Goal: Task Accomplishment & Management: Use online tool/utility

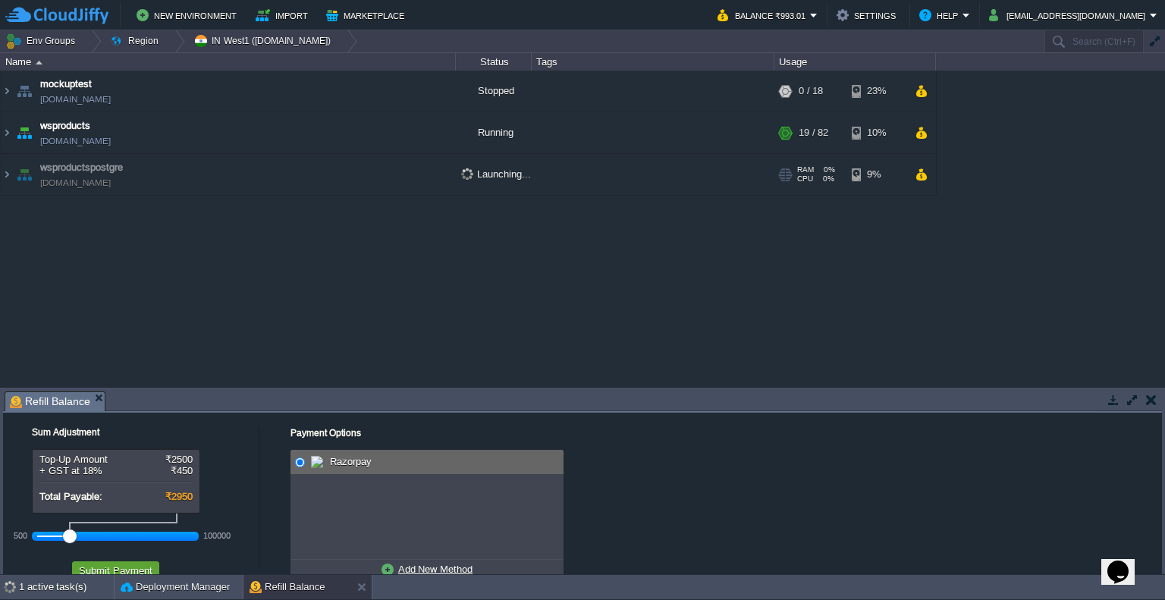
click at [414, 174] on td "wsproductspostgre [DOMAIN_NAME]" at bounding box center [228, 175] width 455 height 42
click at [215, 162] on td "wsproductspostgre [DOMAIN_NAME]" at bounding box center [228, 175] width 455 height 42
click at [11, 174] on img at bounding box center [7, 174] width 12 height 41
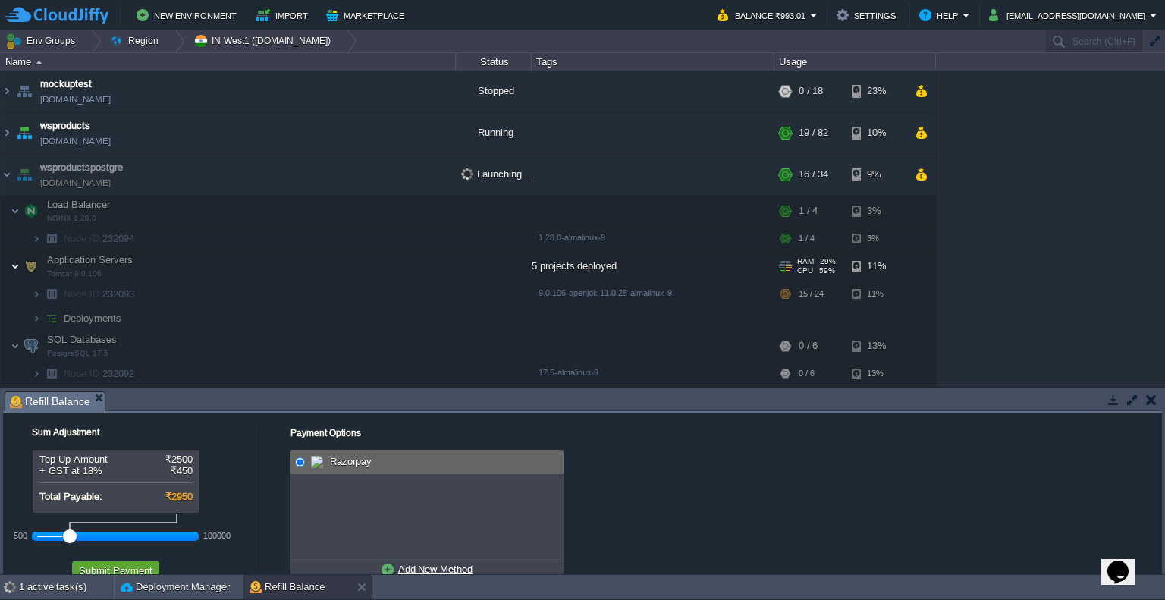
click at [15, 265] on img at bounding box center [15, 266] width 9 height 30
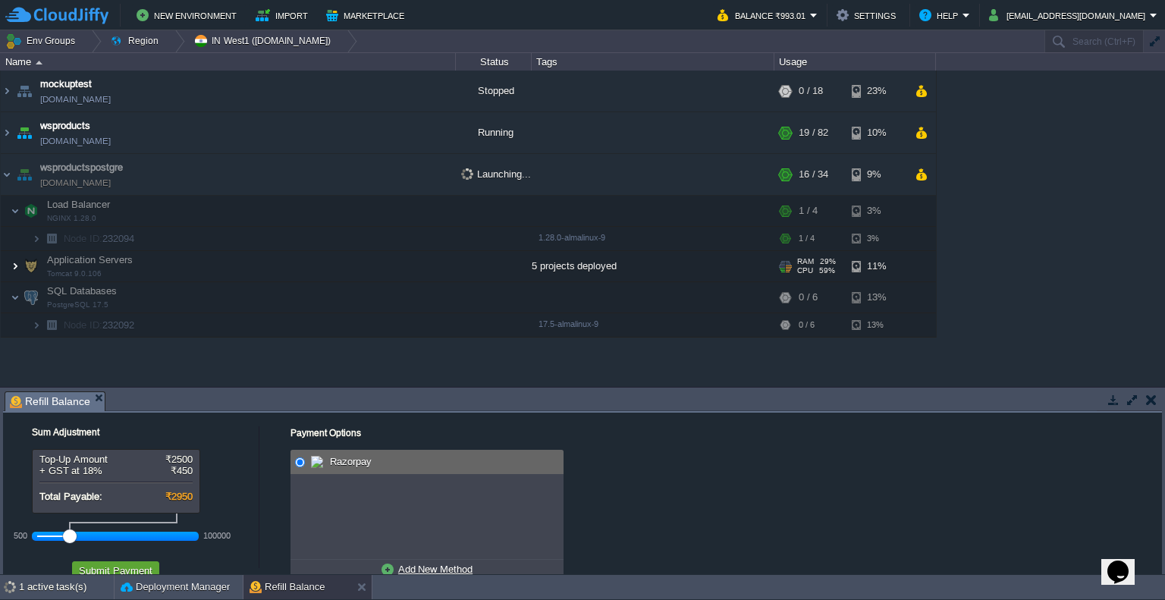
click at [14, 261] on img at bounding box center [15, 266] width 9 height 30
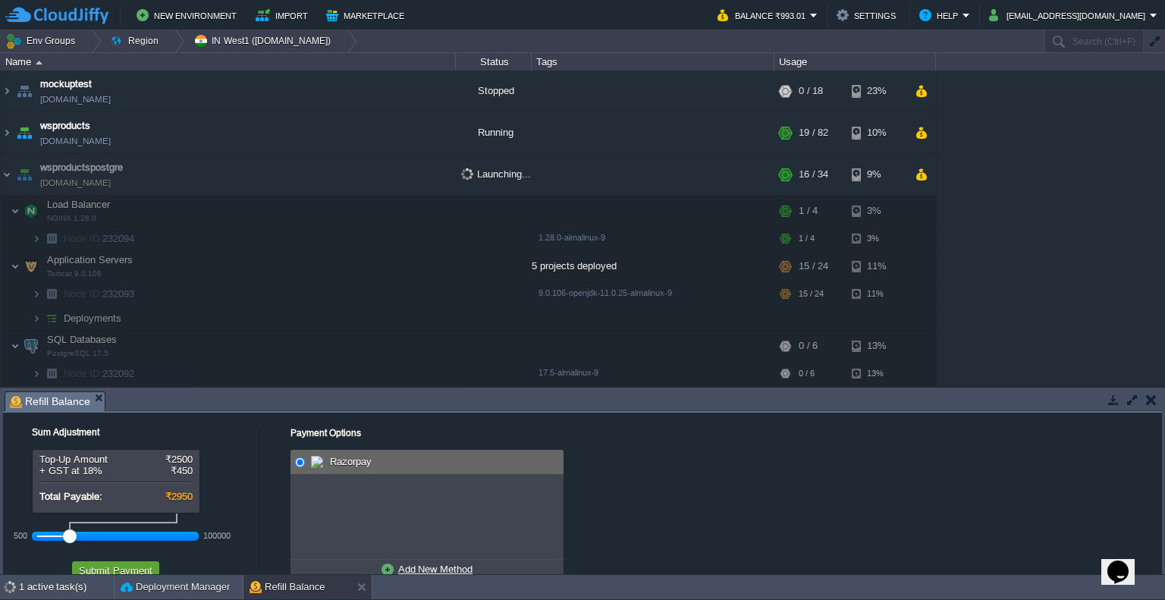
click at [45, 318] on img at bounding box center [51, 318] width 21 height 24
click at [36, 318] on img at bounding box center [36, 318] width 9 height 24
click at [1013, 335] on div "mockuptest [DOMAIN_NAME] Stopped + Add to Env Group RAM 0% CPU 0% 0 / 18 23% ws…" at bounding box center [582, 229] width 1165 height 316
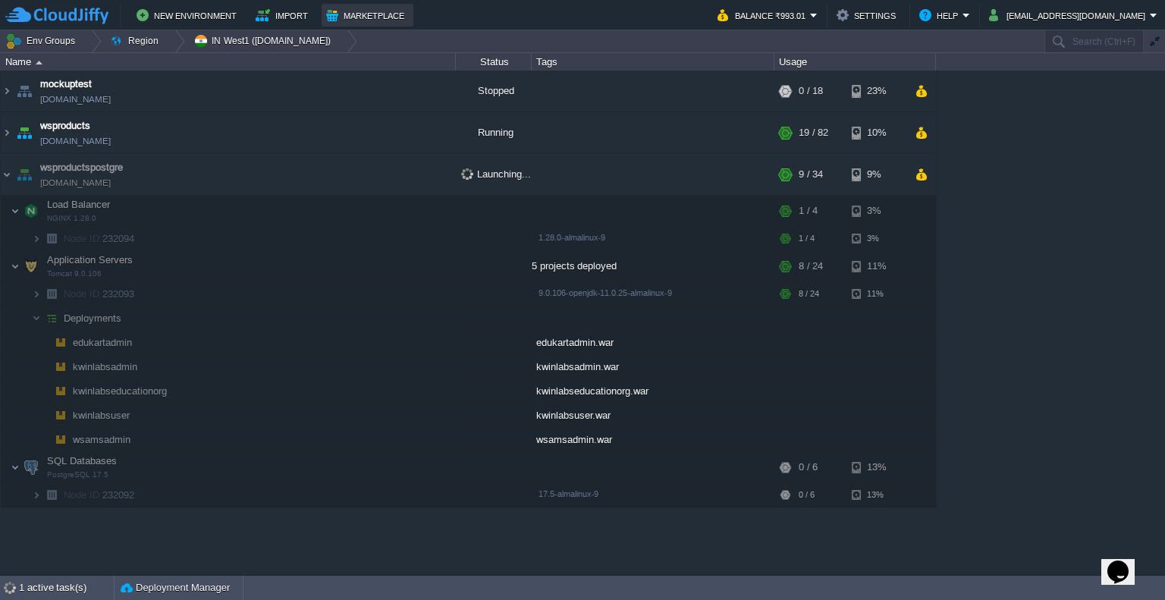
click at [372, 11] on button "Marketplace" at bounding box center [367, 15] width 83 height 18
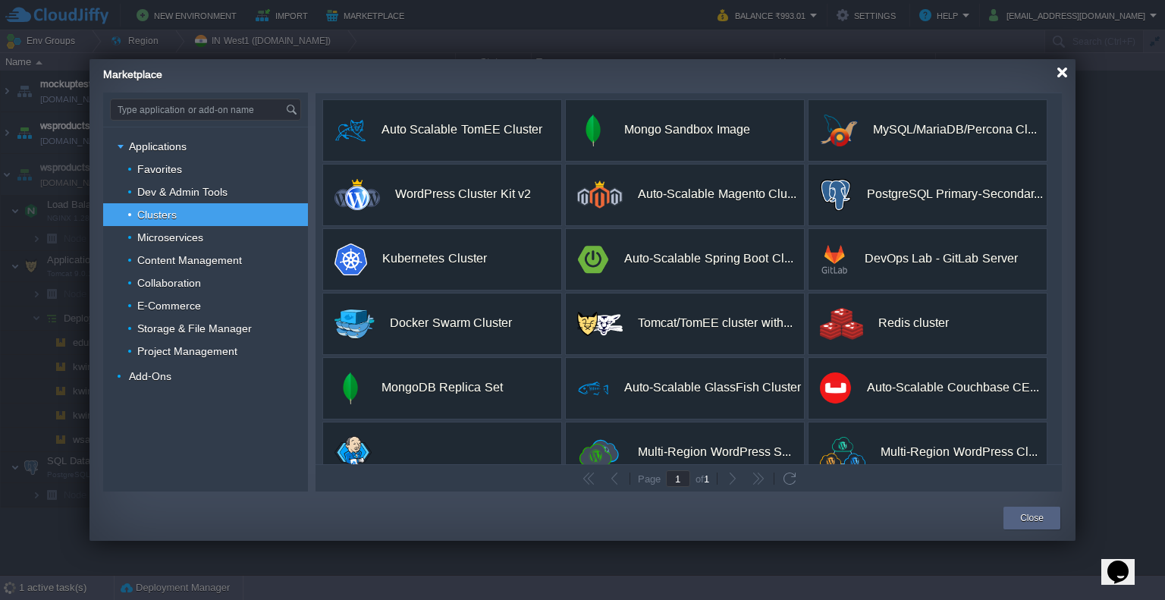
click at [1067, 74] on div at bounding box center [1062, 72] width 11 height 11
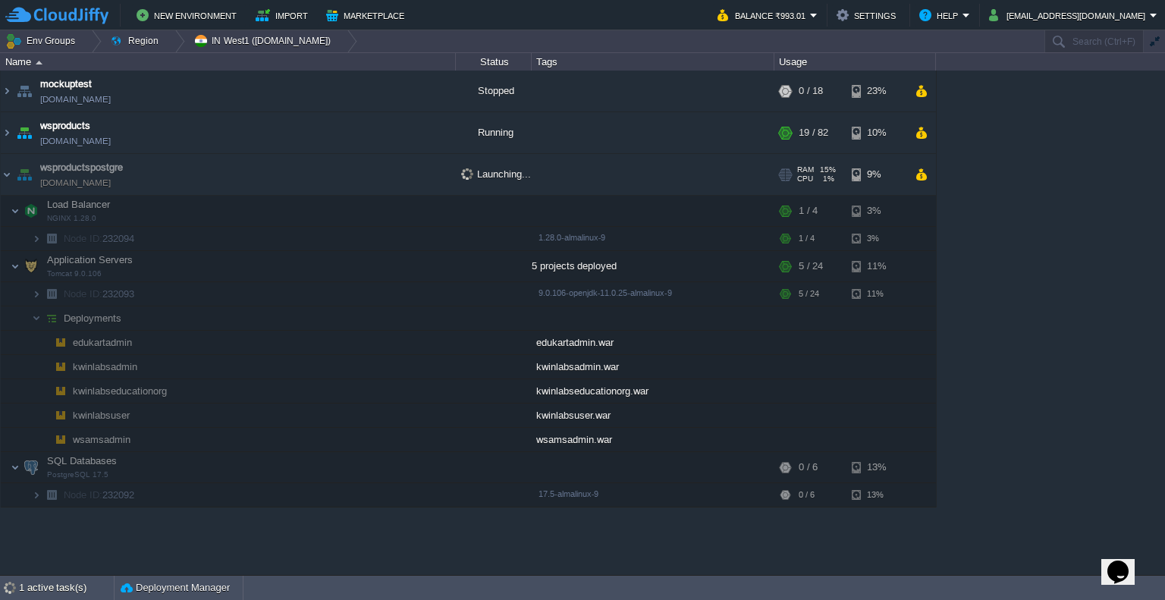
click at [224, 177] on td "wsproductspostgre [DOMAIN_NAME]" at bounding box center [228, 175] width 455 height 42
click at [8, 173] on img at bounding box center [7, 174] width 12 height 41
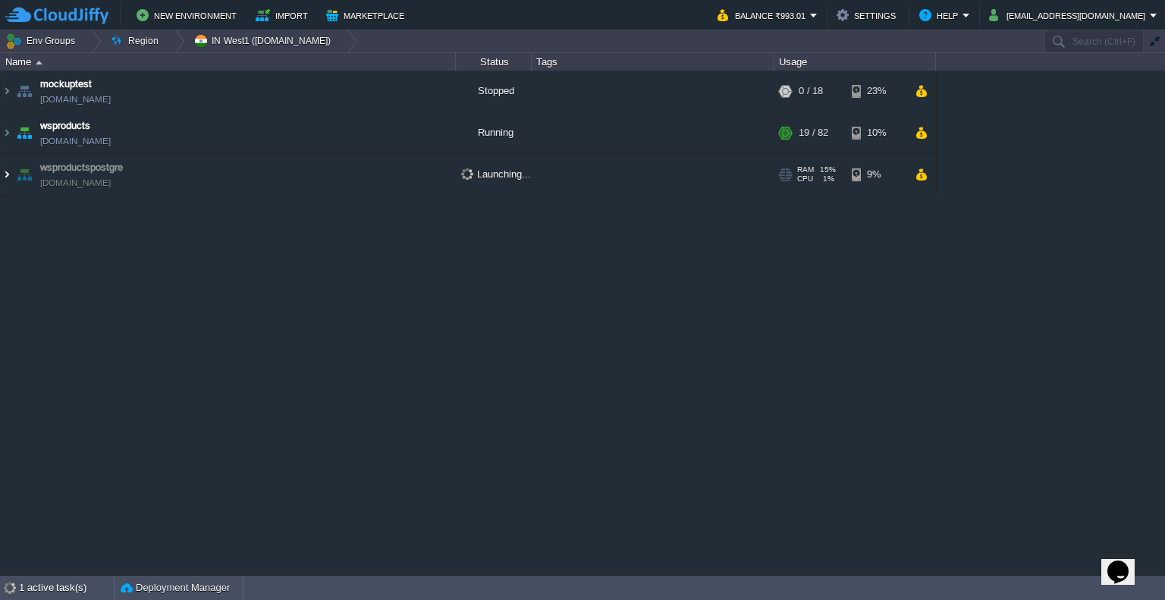
click at [7, 172] on img at bounding box center [7, 174] width 12 height 41
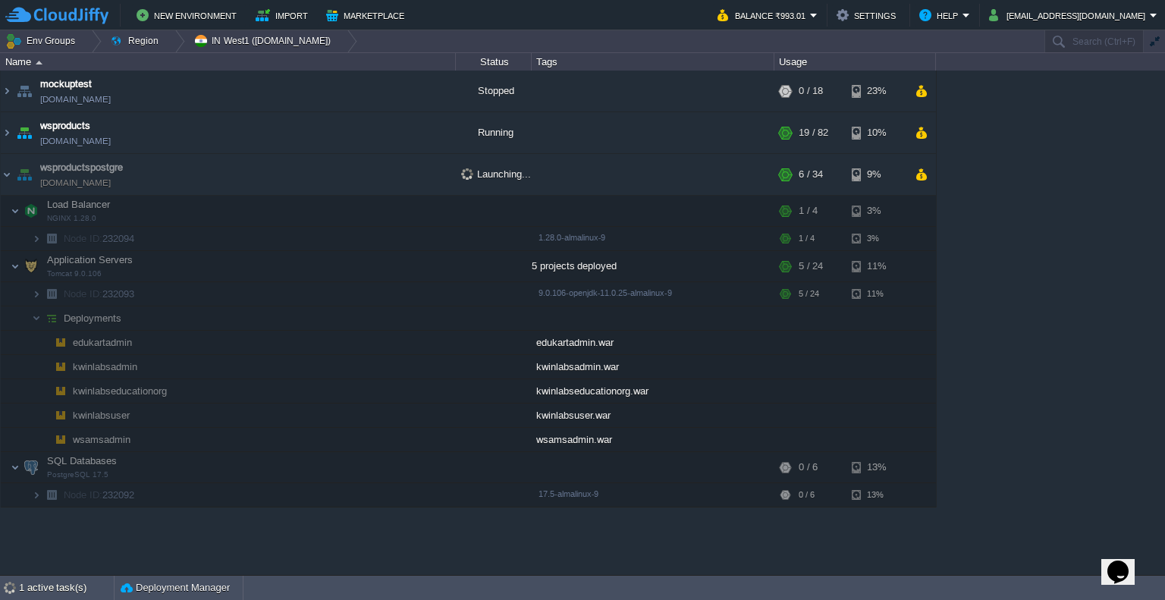
click at [991, 196] on div "mockuptest [DOMAIN_NAME] Stopped + Add to Env Group RAM 0% CPU 0% 0 / 18 23% ws…" at bounding box center [582, 323] width 1165 height 504
click at [315, 165] on td "wsproductspostgre [DOMAIN_NAME]" at bounding box center [228, 175] width 455 height 42
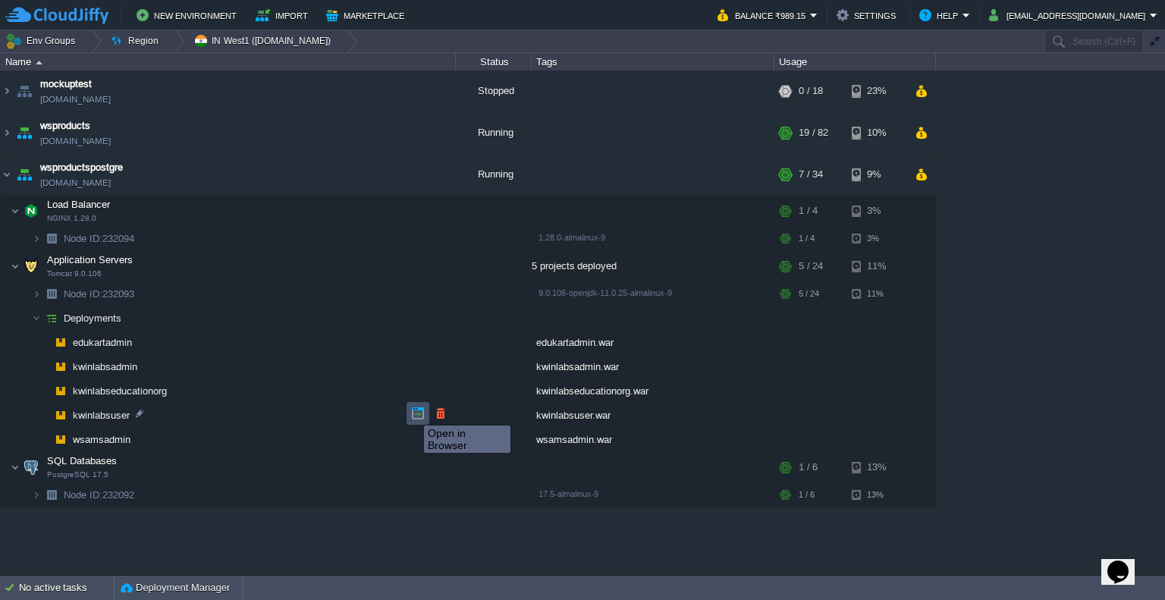
click at [413, 412] on button "button" at bounding box center [418, 414] width 14 height 14
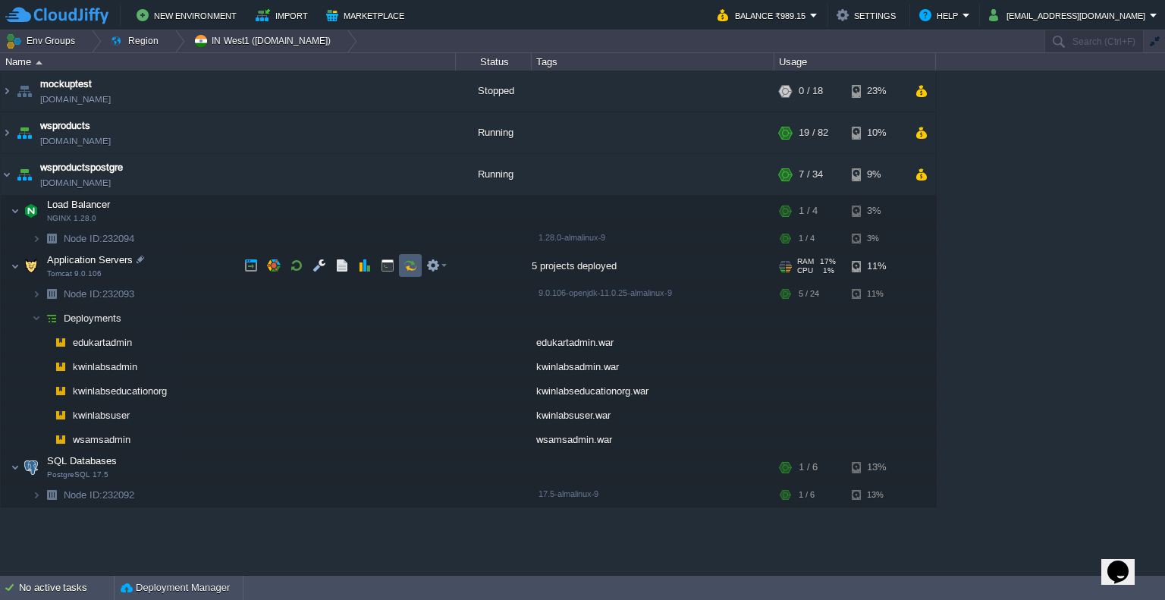
click at [401, 265] on td at bounding box center [410, 265] width 23 height 23
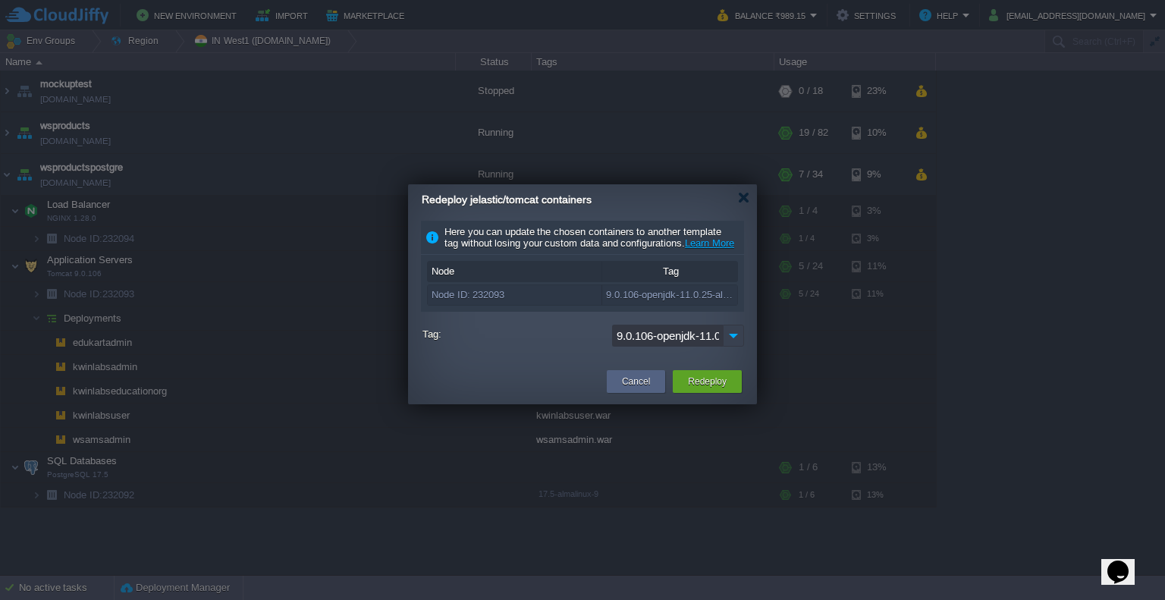
click at [732, 347] on img at bounding box center [733, 336] width 21 height 22
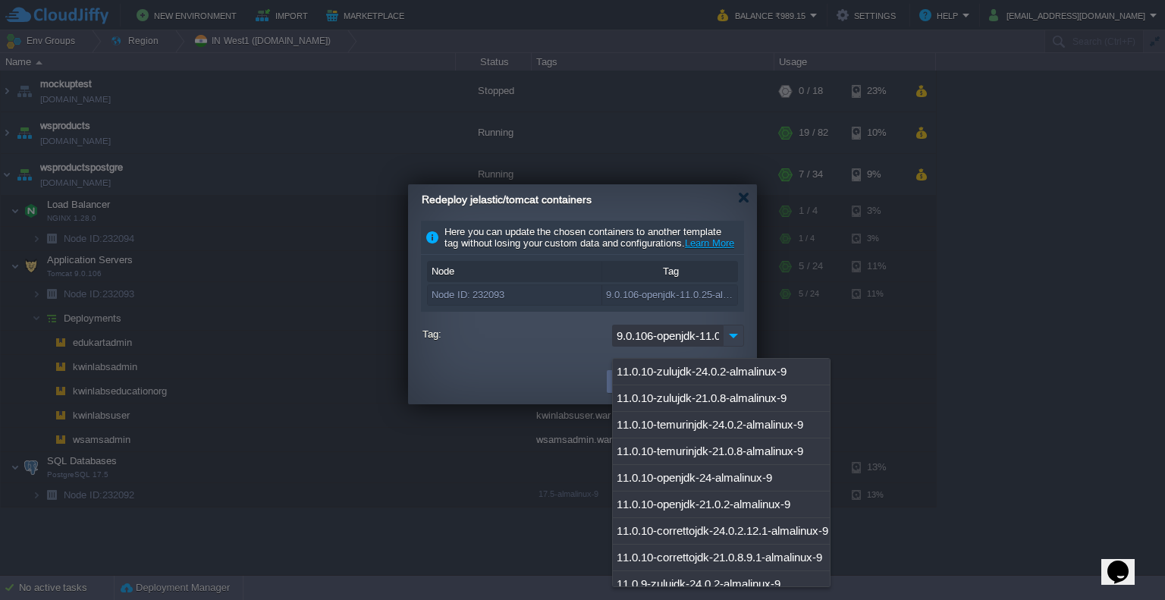
scroll to position [2993, 0]
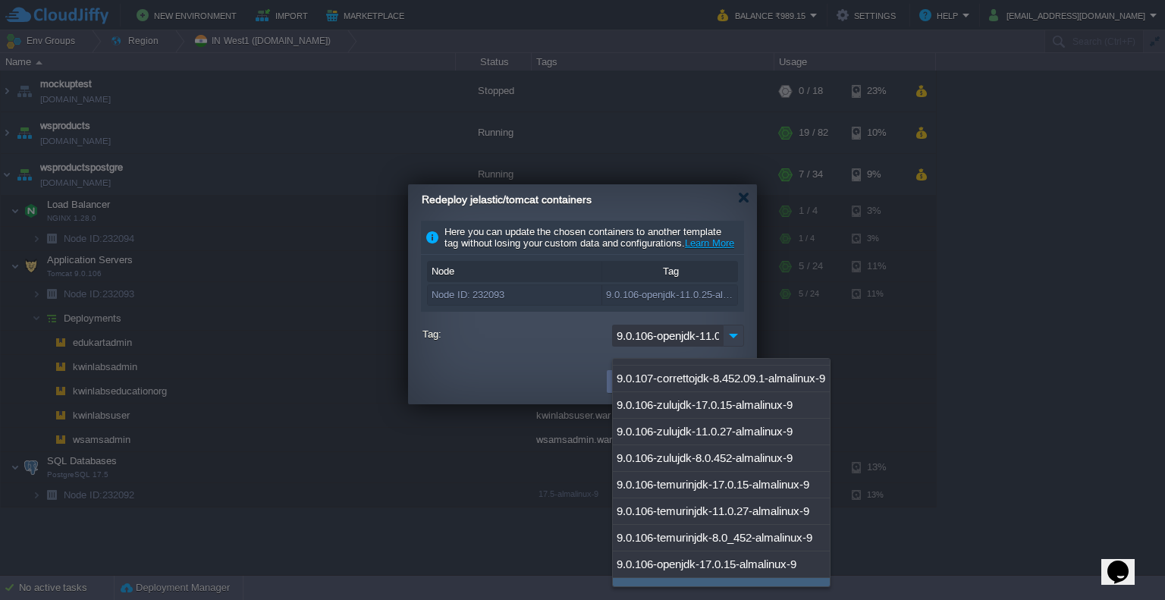
click at [732, 347] on img at bounding box center [733, 336] width 21 height 22
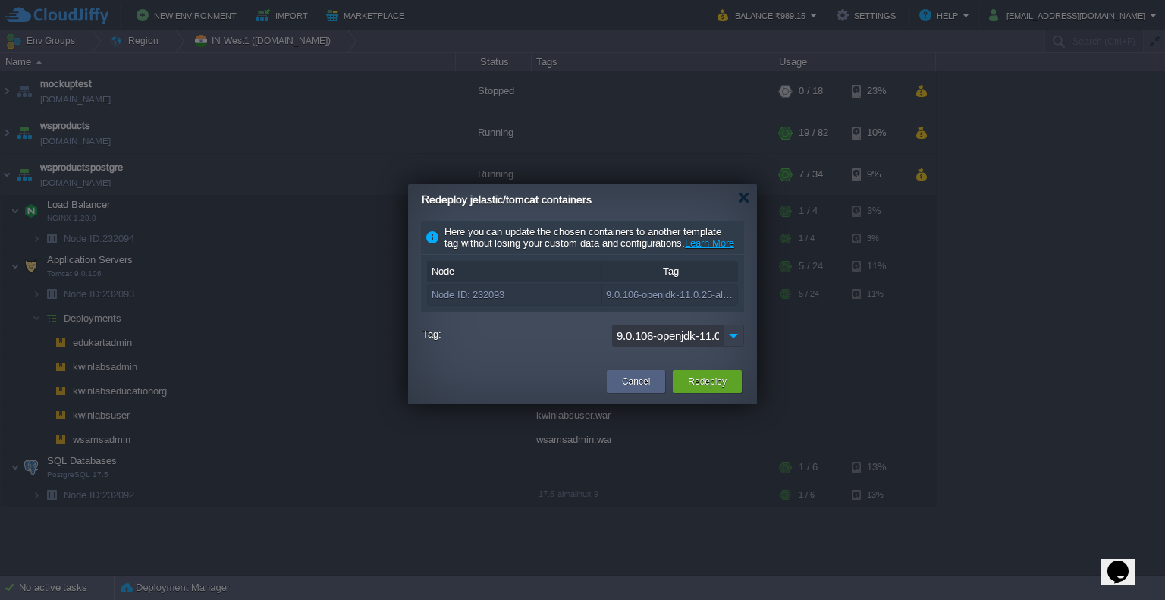
click at [732, 347] on img at bounding box center [733, 336] width 21 height 22
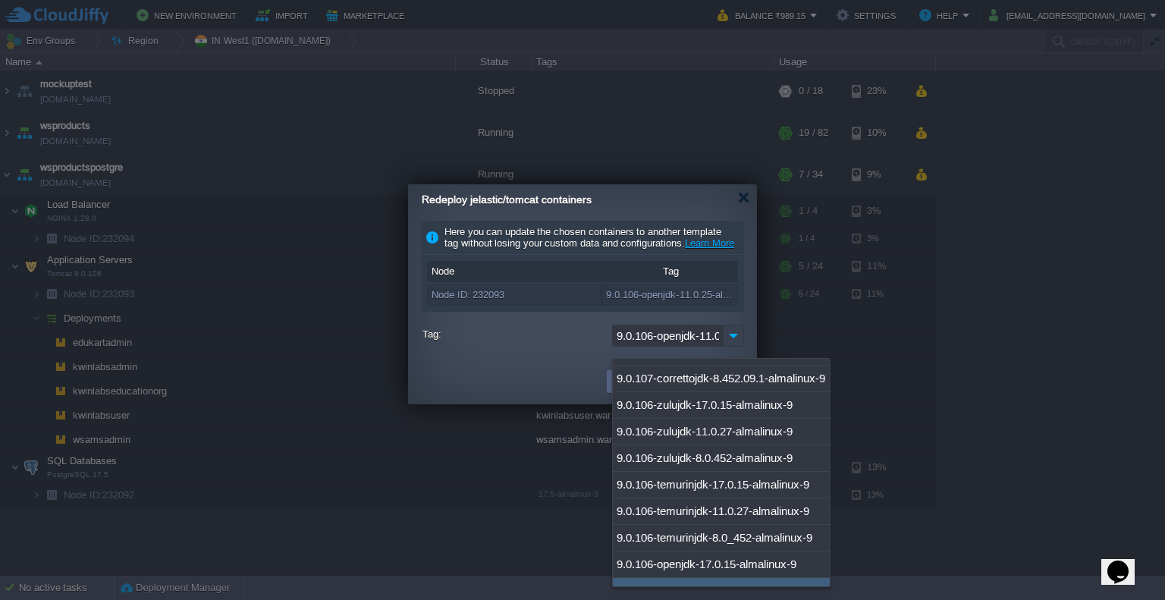
click at [732, 347] on img at bounding box center [733, 336] width 21 height 22
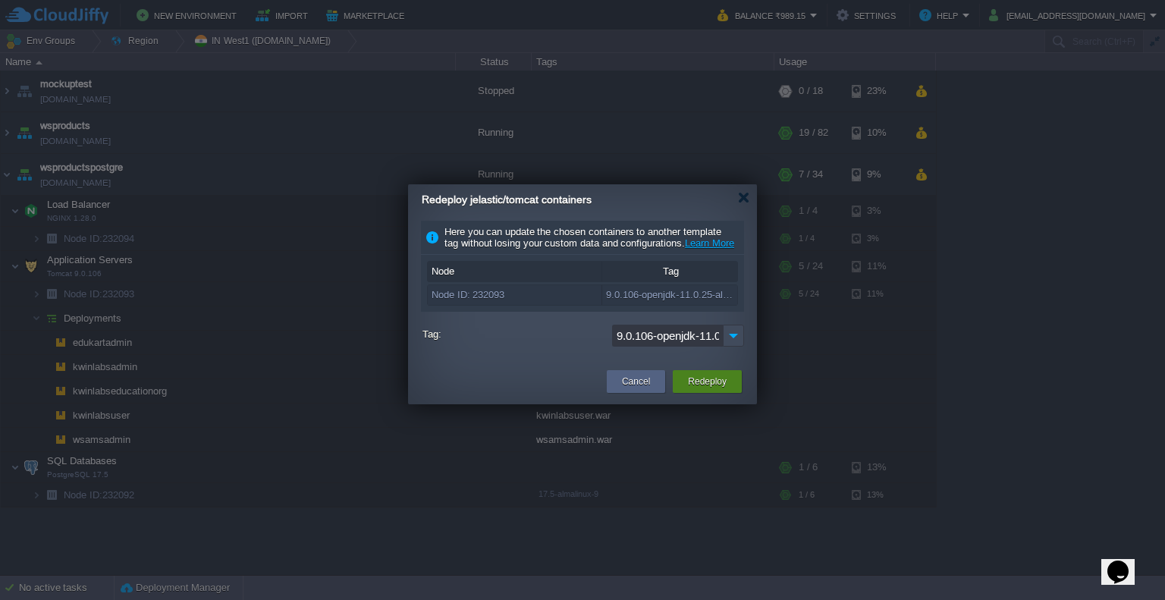
click at [699, 389] on button "Redeploy" at bounding box center [707, 381] width 39 height 15
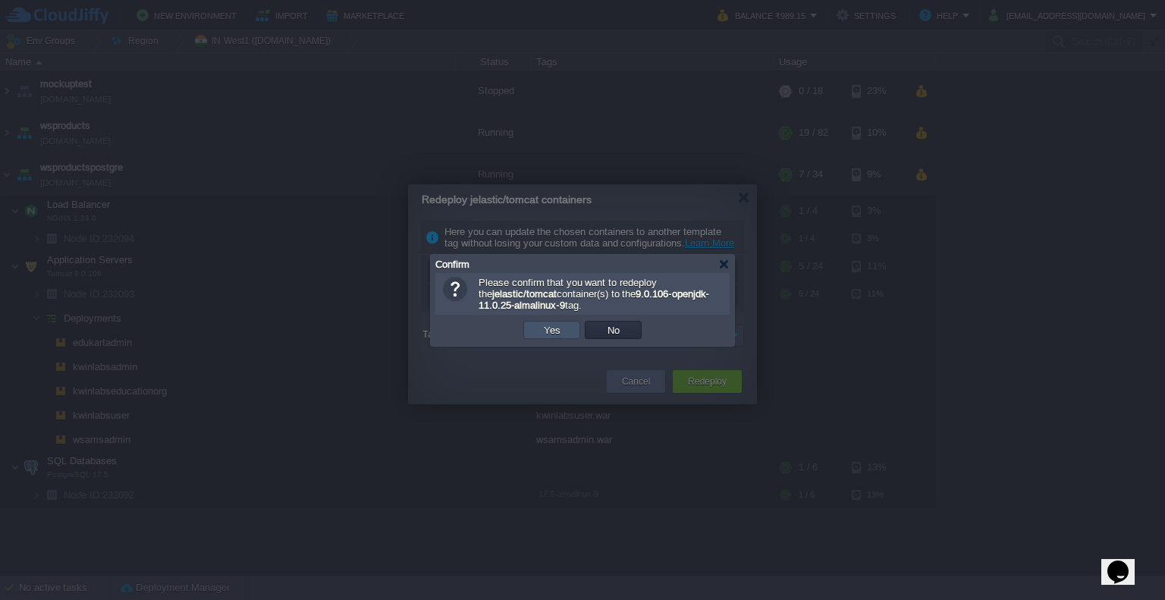
click at [558, 328] on button "Yes" at bounding box center [552, 330] width 26 height 14
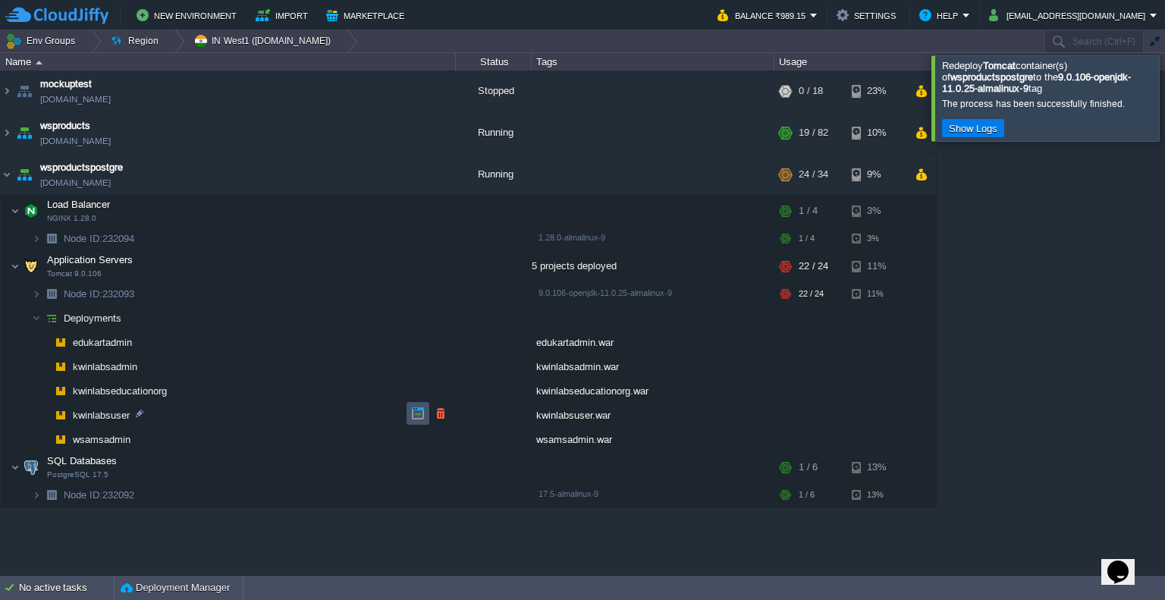
click at [418, 416] on button "button" at bounding box center [418, 414] width 14 height 14
click at [1164, 102] on div at bounding box center [1183, 97] width 0 height 85
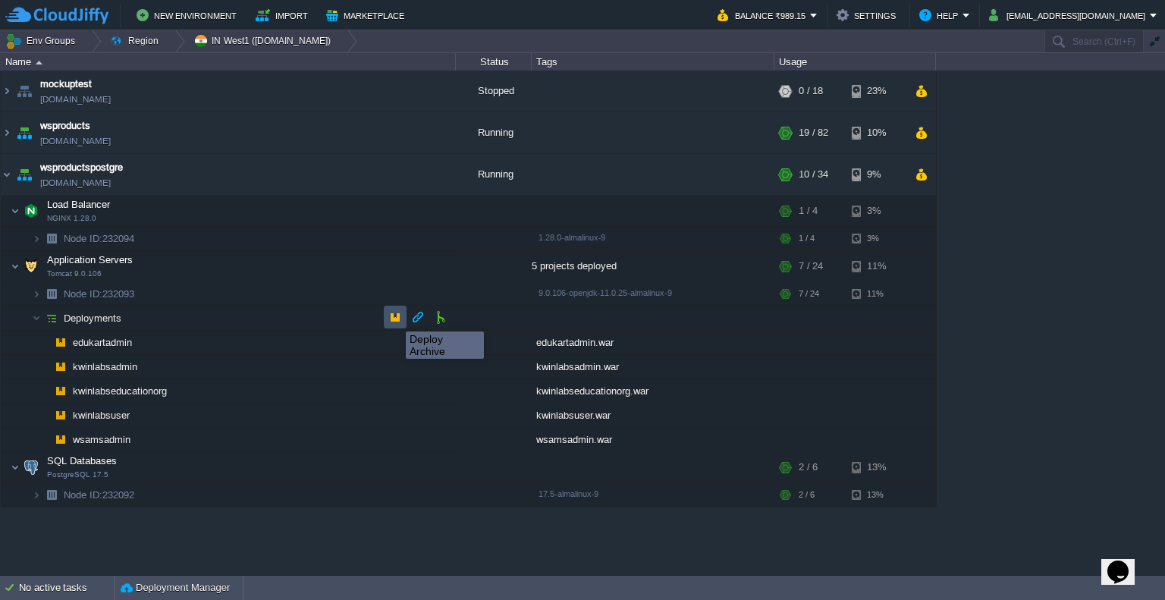
click at [394, 318] on button "button" at bounding box center [395, 317] width 14 height 14
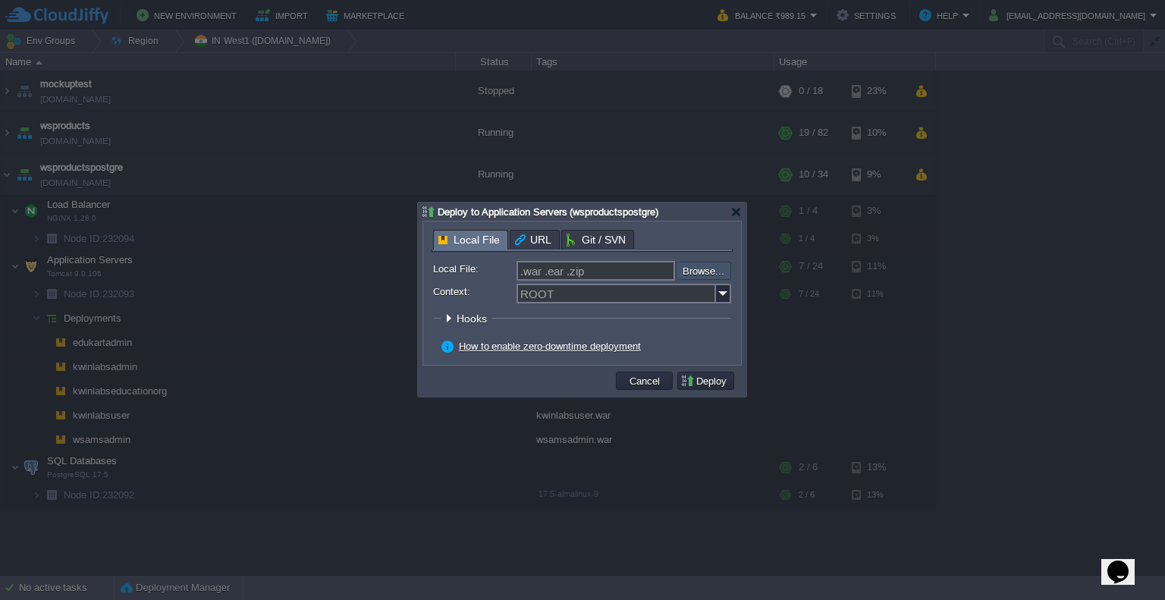
click at [714, 272] on input "file" at bounding box center [635, 271] width 192 height 18
type input "C:\fakepath\kwinlabseducationorg.war"
type input "kwinlabseducationorg.war"
click at [725, 300] on img at bounding box center [723, 294] width 15 height 20
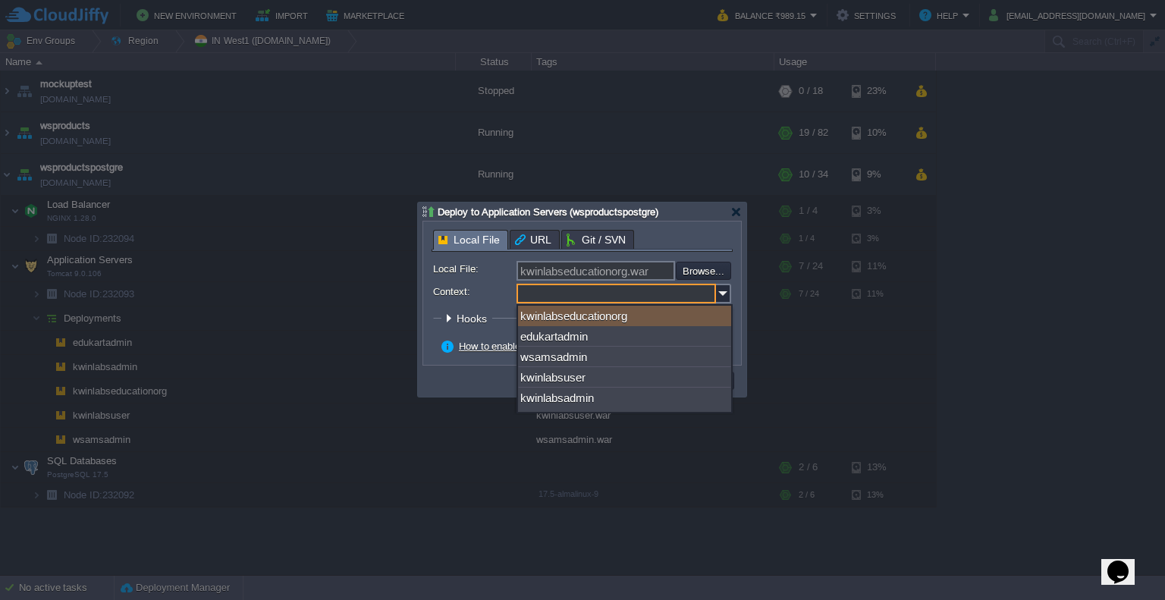
click at [665, 318] on div "kwinlabseducationorg" at bounding box center [624, 316] width 213 height 20
type input "kwinlabseducationorg"
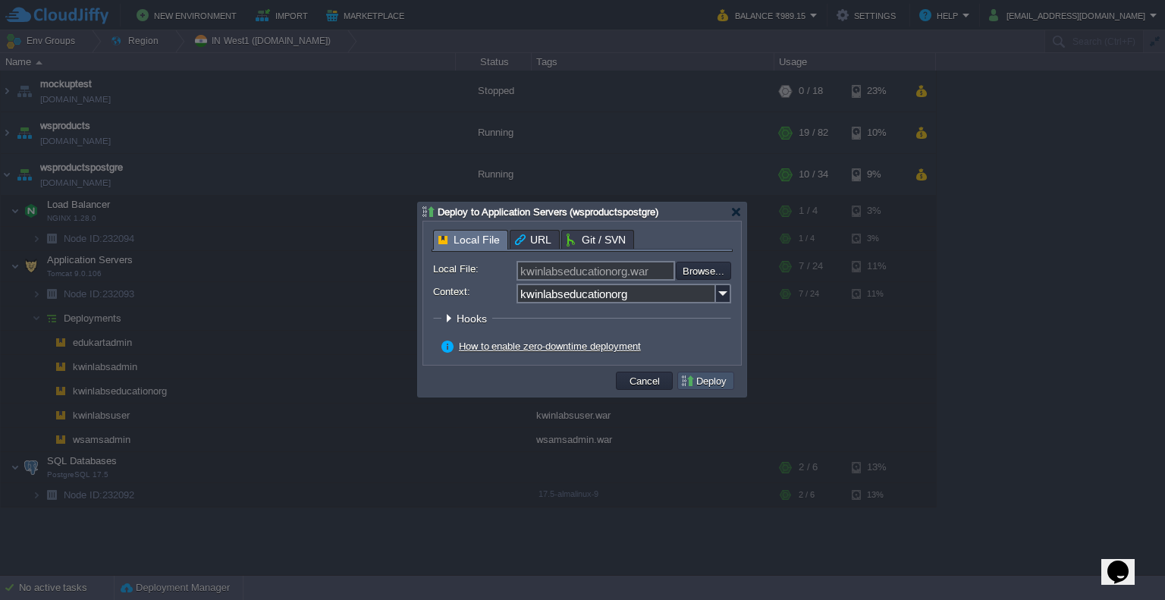
click at [722, 377] on button "Deploy" at bounding box center [705, 381] width 51 height 14
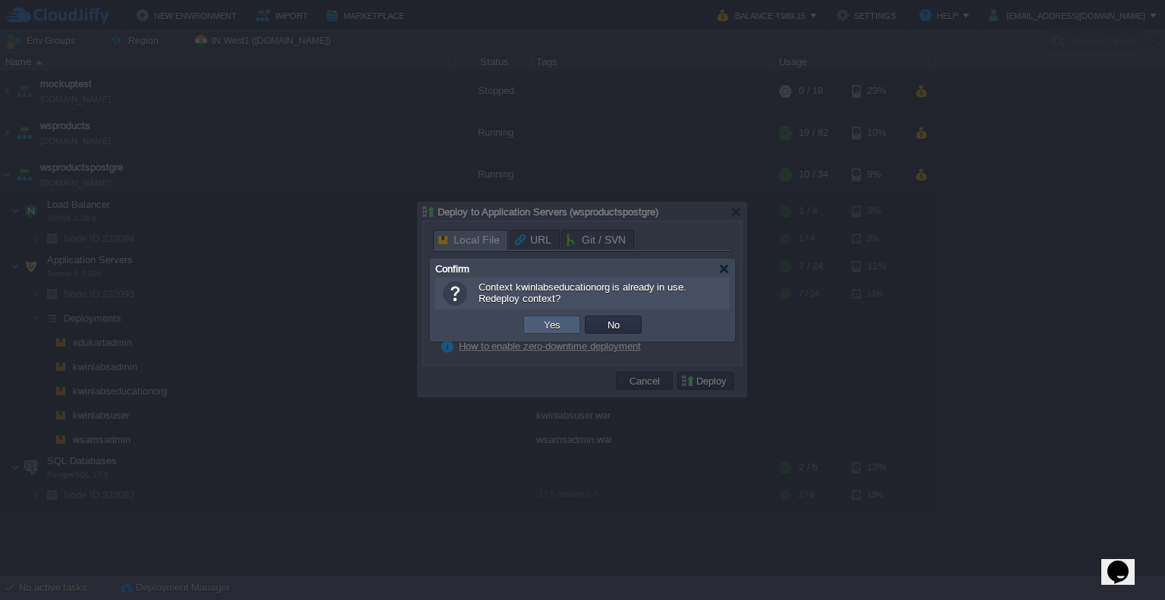
click at [551, 323] on button "Yes" at bounding box center [552, 325] width 26 height 14
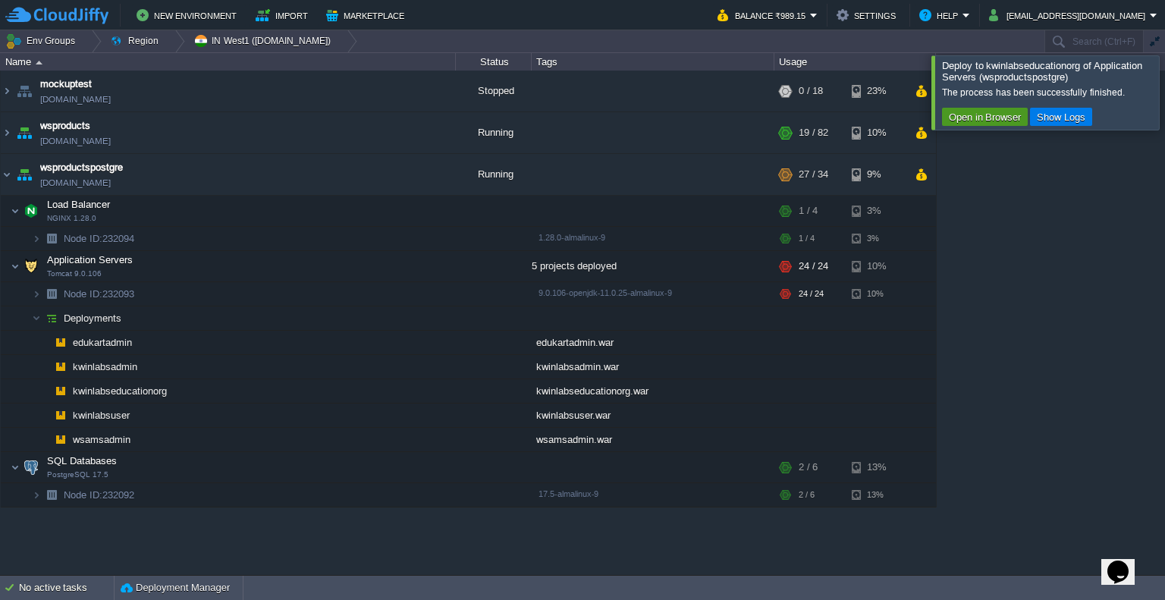
click at [961, 115] on button "Open in Browser" at bounding box center [984, 117] width 81 height 14
